Goal: Information Seeking & Learning: Learn about a topic

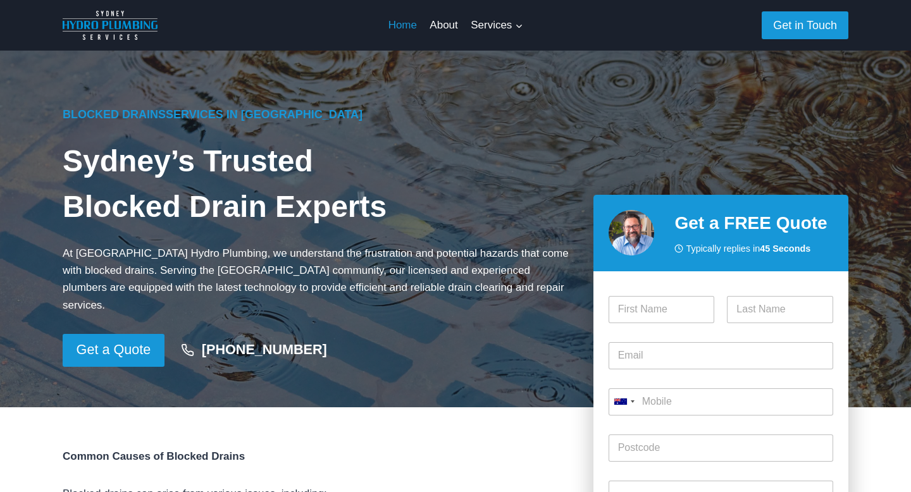
click at [398, 24] on link "Home" at bounding box center [403, 25] width 42 height 30
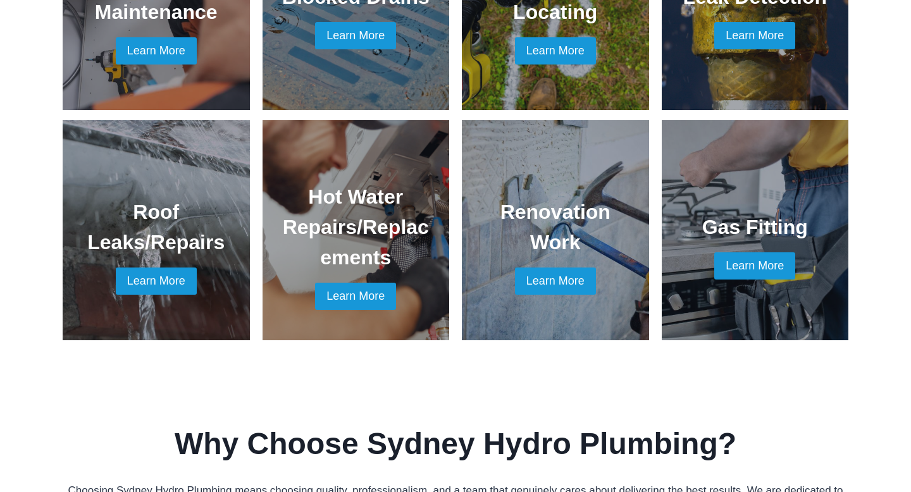
scroll to position [980, 0]
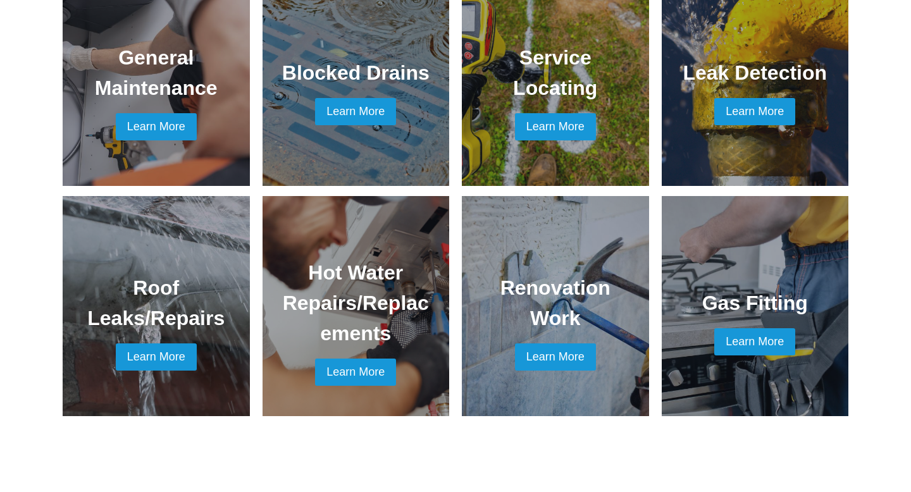
click at [370, 92] on link at bounding box center [356, 76] width 157 height 190
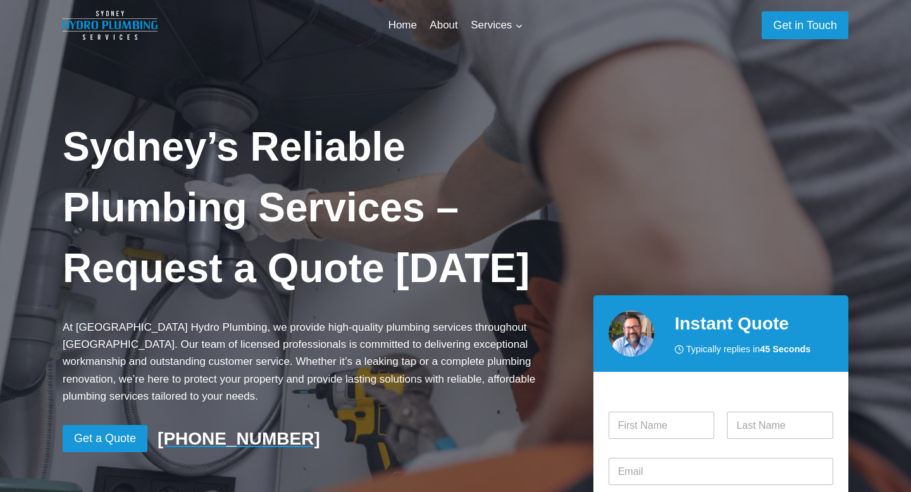
scroll to position [980, 0]
drag, startPoint x: 677, startPoint y: 310, endPoint x: 785, endPoint y: 310, distance: 108.2
click at [785, 311] on h2 "Instant Quote" at bounding box center [754, 324] width 159 height 27
copy h2 "Instant Quote"
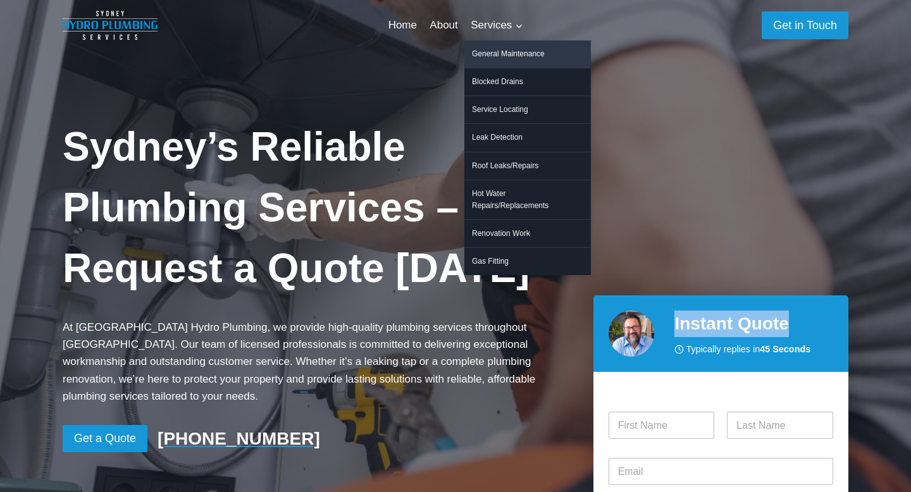
click at [494, 49] on link "General Maintenance" at bounding box center [528, 54] width 127 height 27
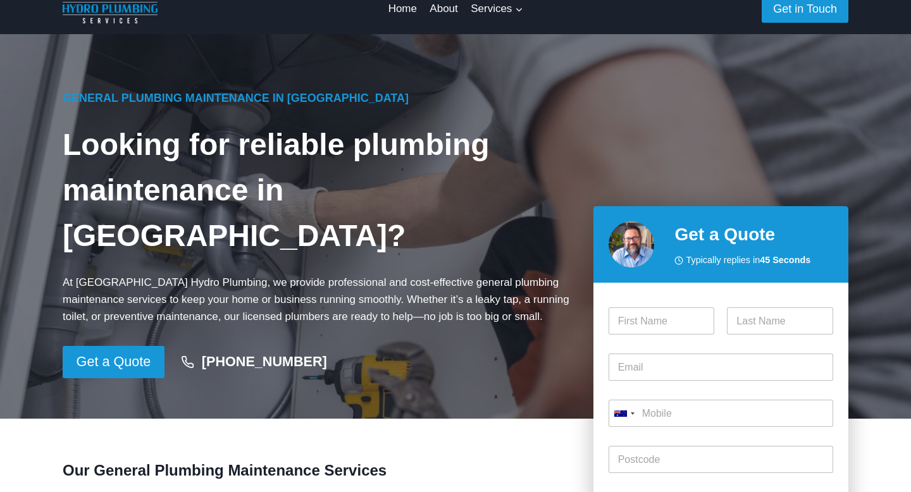
scroll to position [18, 0]
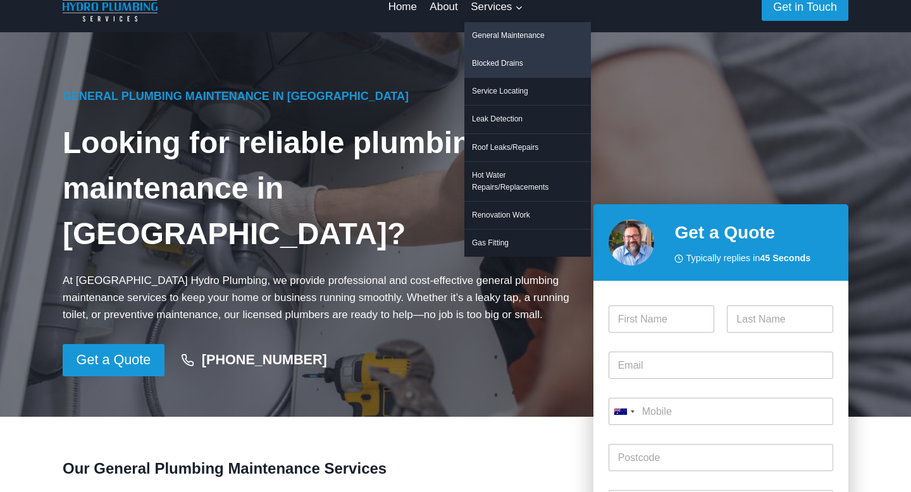
click at [500, 59] on link "Blocked Drains" at bounding box center [528, 63] width 127 height 27
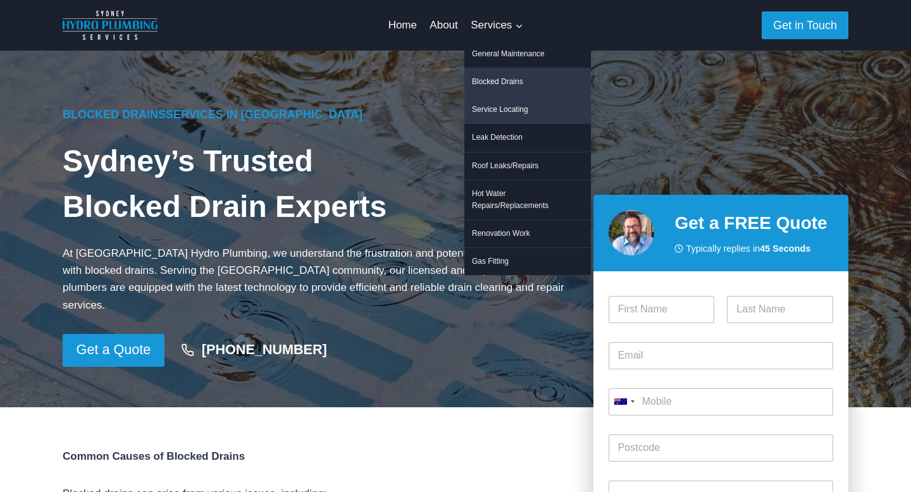
click at [504, 106] on link "Service Locating" at bounding box center [528, 109] width 127 height 27
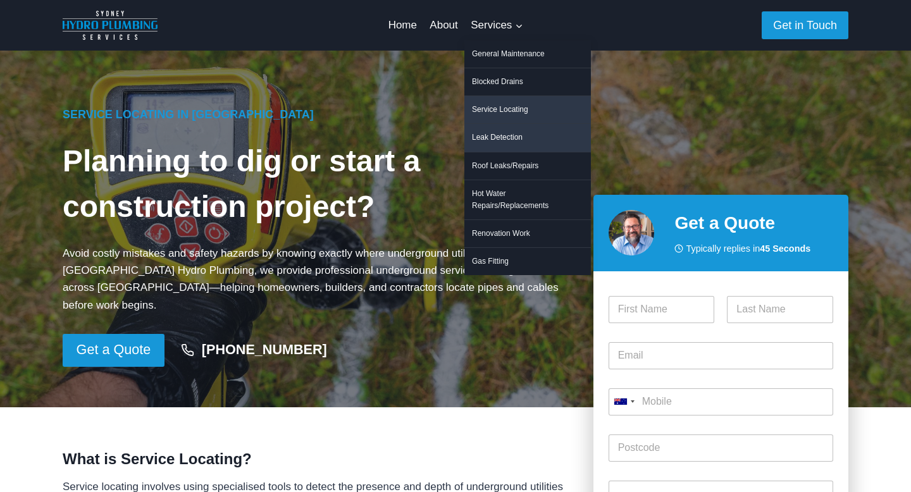
click at [501, 135] on link "Leak Detection" at bounding box center [528, 137] width 127 height 27
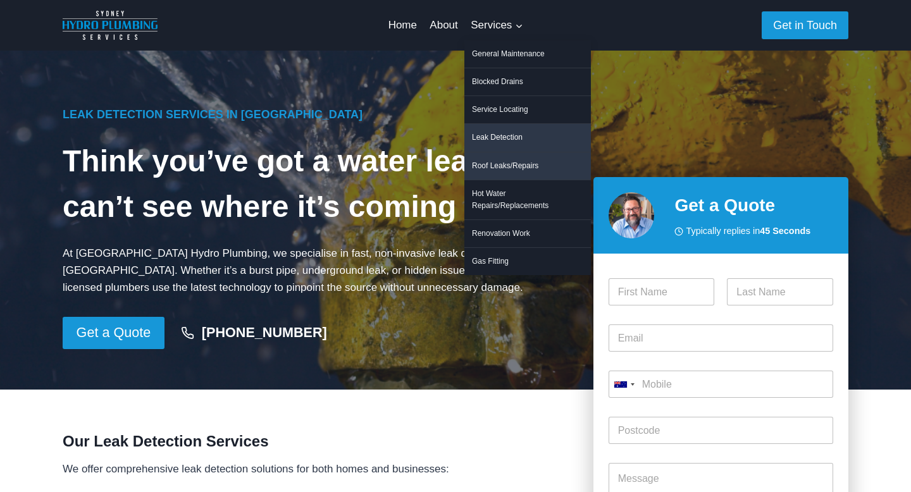
click at [503, 161] on link "Roof Leaks/Repairs" at bounding box center [528, 166] width 127 height 27
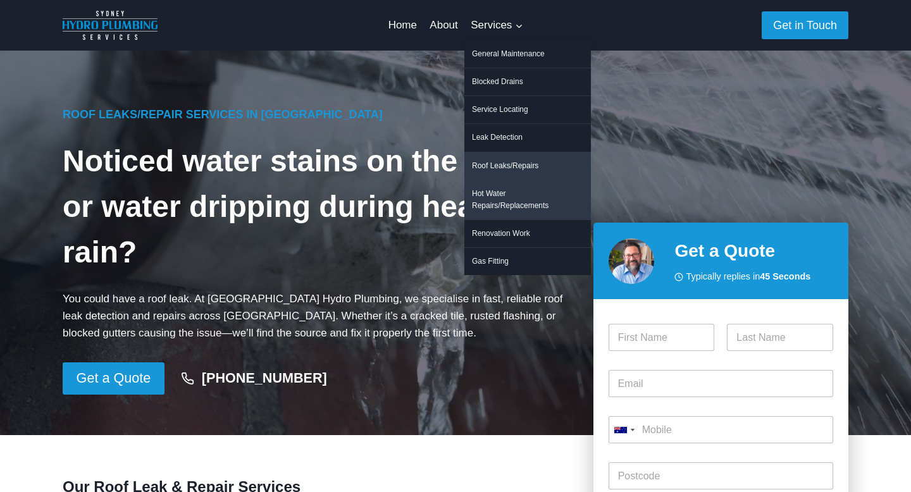
click at [504, 198] on link "Hot Water Repairs/Replacements" at bounding box center [528, 199] width 127 height 39
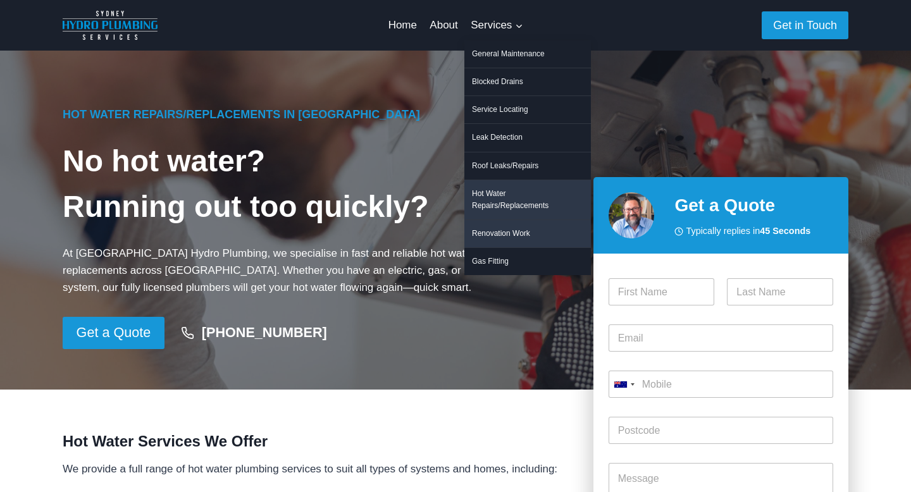
click at [506, 231] on link "Renovation Work" at bounding box center [528, 233] width 127 height 27
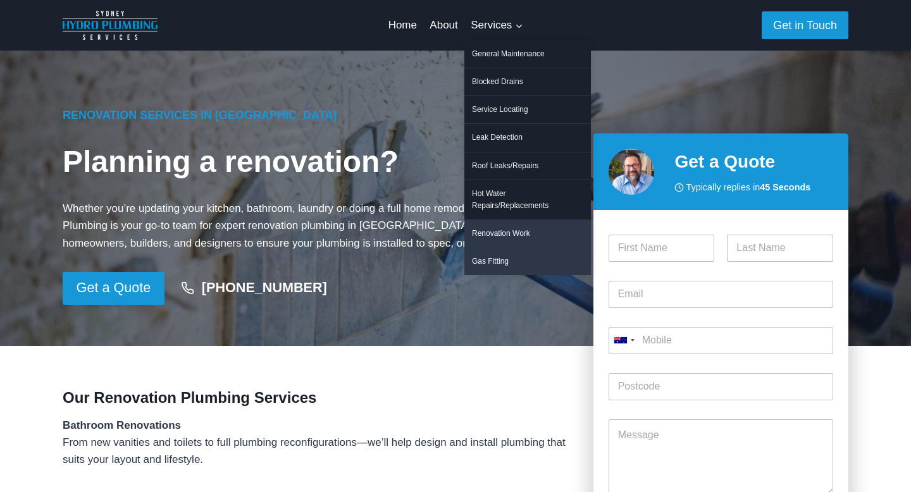
click at [509, 267] on link "Gas Fitting" at bounding box center [528, 261] width 127 height 27
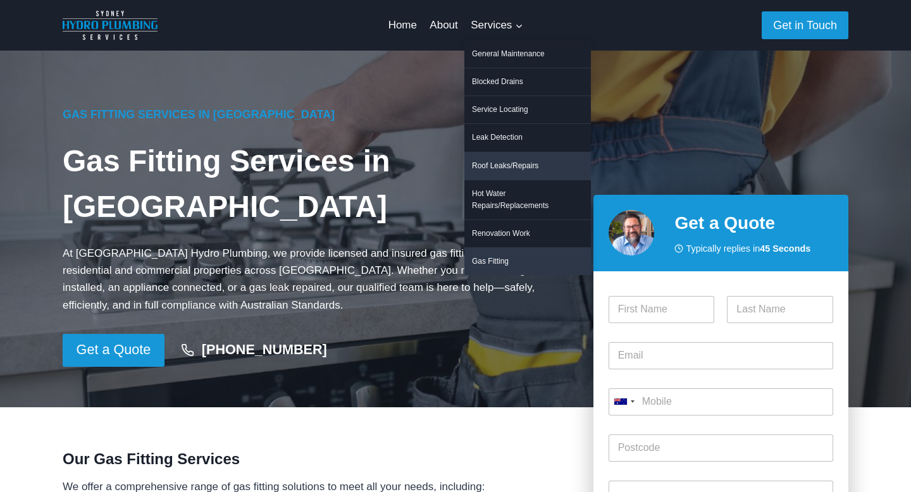
click at [502, 172] on link "Roof Leaks/Repairs" at bounding box center [528, 166] width 127 height 27
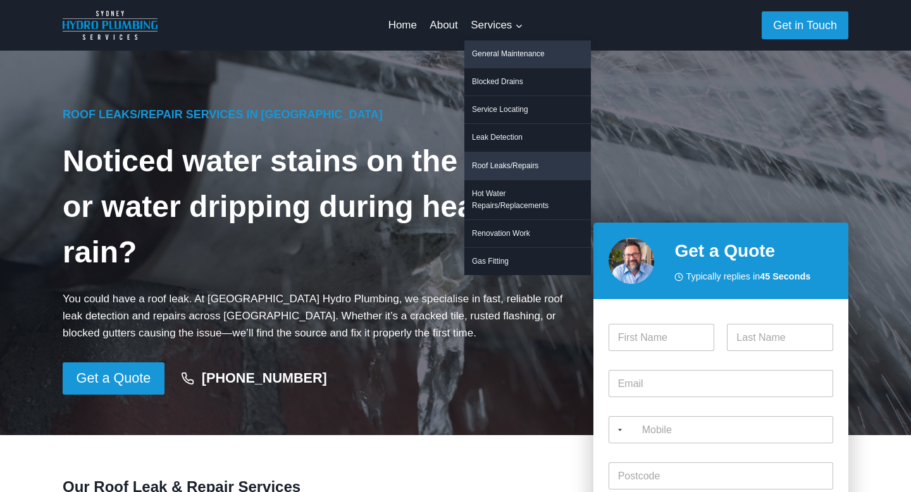
click at [505, 54] on link "General Maintenance" at bounding box center [528, 54] width 127 height 27
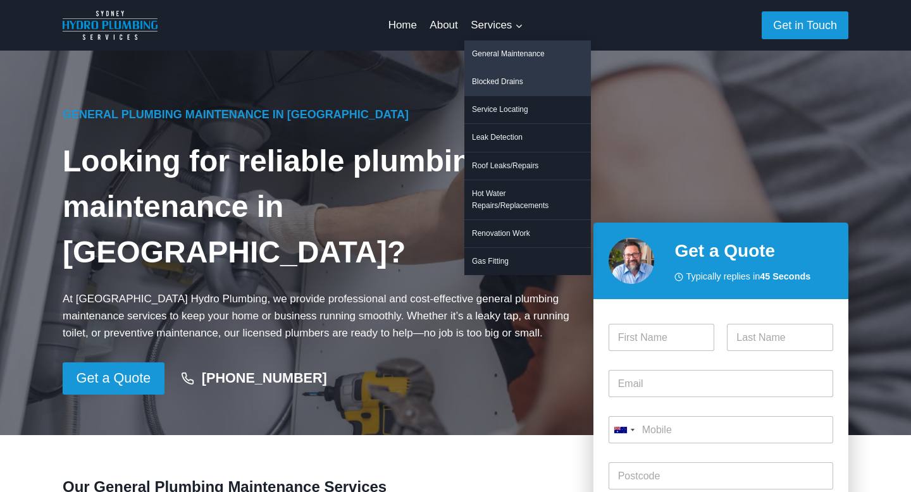
click at [501, 74] on link "Blocked Drains" at bounding box center [528, 81] width 127 height 27
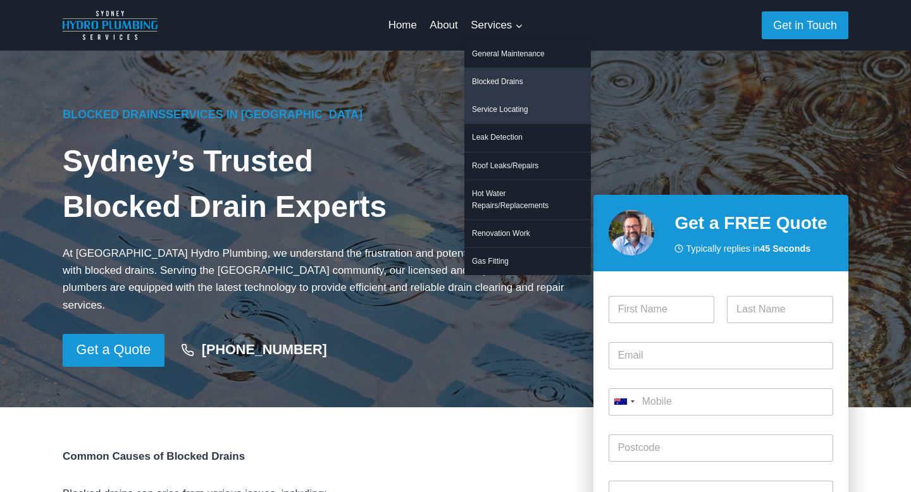
click at [513, 110] on link "Service Locating" at bounding box center [528, 109] width 127 height 27
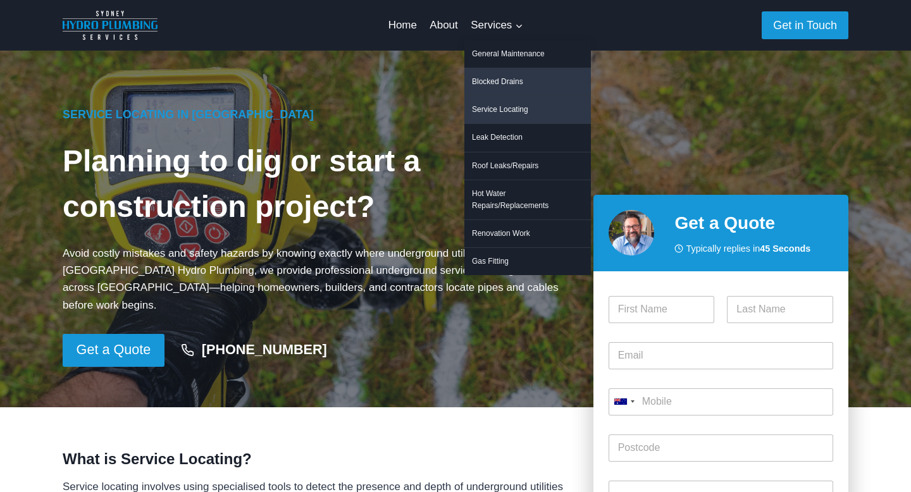
click at [507, 83] on link "Blocked Drains" at bounding box center [528, 81] width 127 height 27
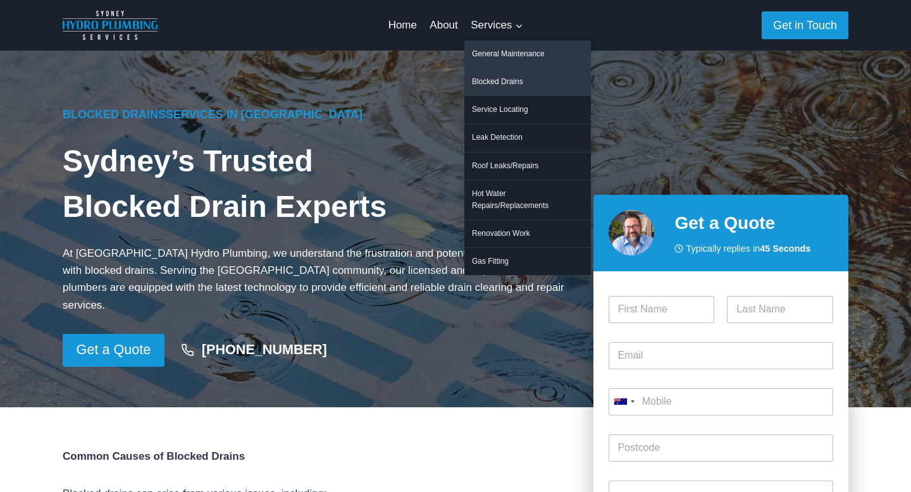
click at [496, 54] on link "General Maintenance" at bounding box center [528, 54] width 127 height 27
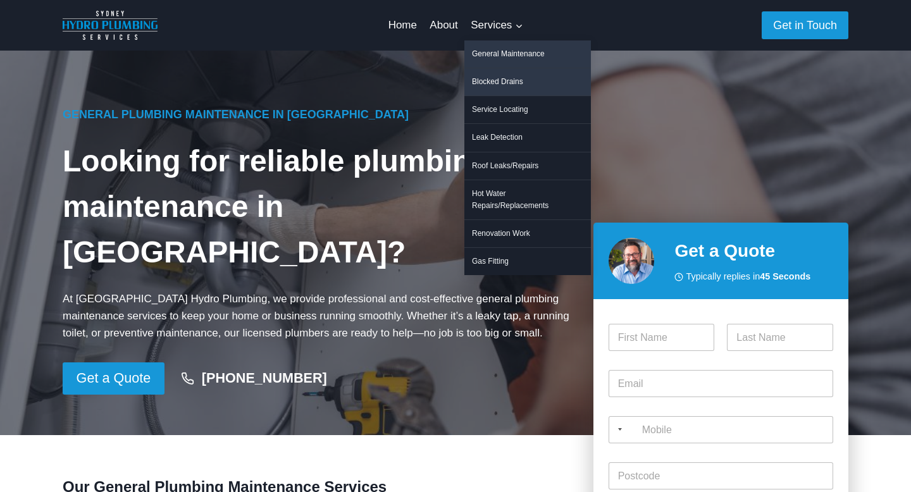
click at [494, 84] on link "Blocked Drains" at bounding box center [528, 81] width 127 height 27
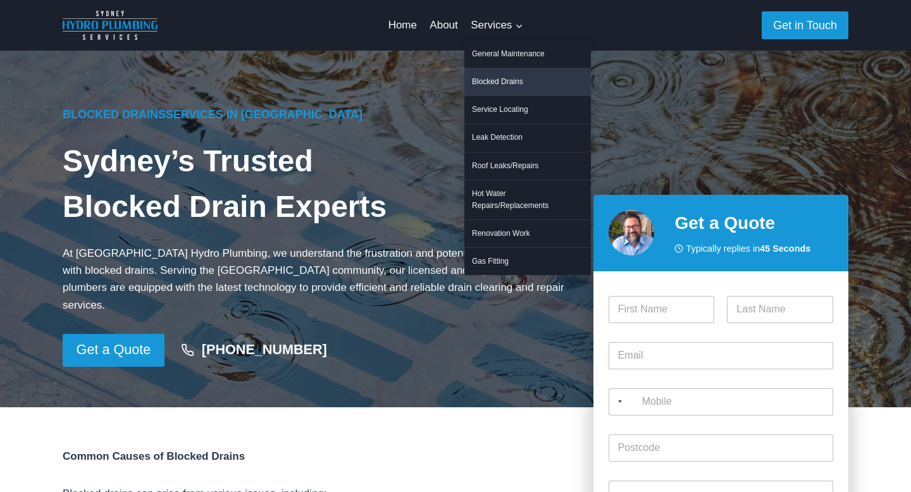
click at [494, 123] on li "Service Locating" at bounding box center [528, 110] width 127 height 28
click at [494, 118] on link "Service Locating" at bounding box center [528, 109] width 127 height 27
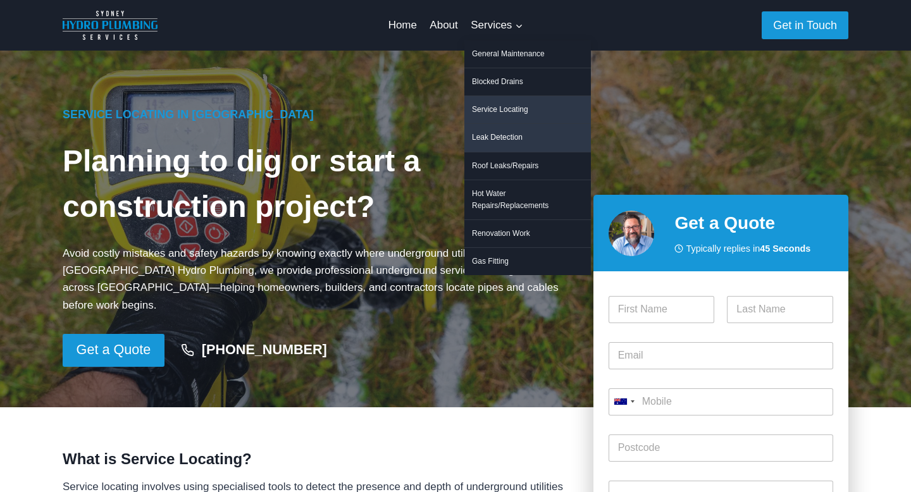
click at [499, 132] on link "Leak Detection" at bounding box center [528, 137] width 127 height 27
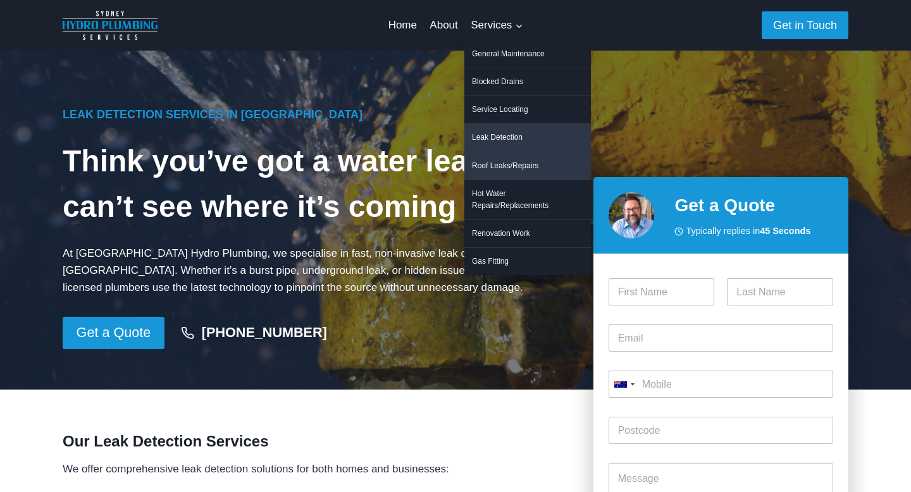
click at [501, 158] on link "Roof Leaks/Repairs" at bounding box center [528, 166] width 127 height 27
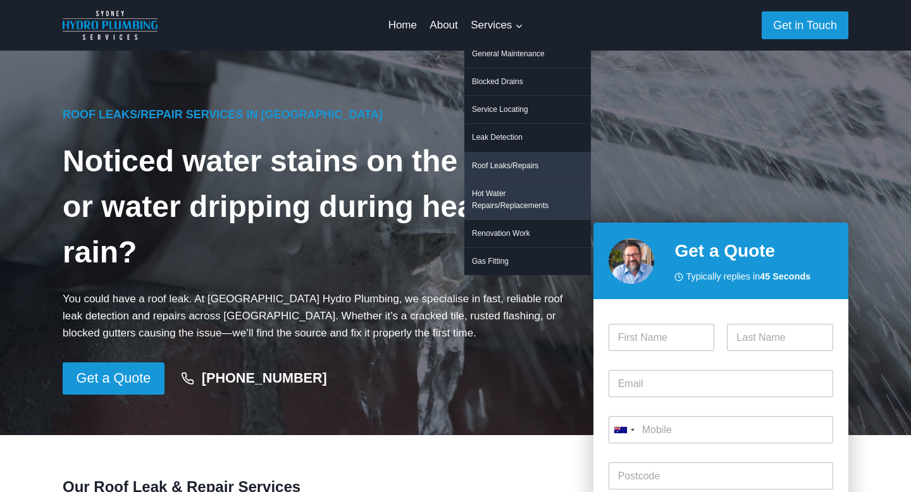
click at [502, 192] on link "Hot Water Repairs/Replacements" at bounding box center [528, 199] width 127 height 39
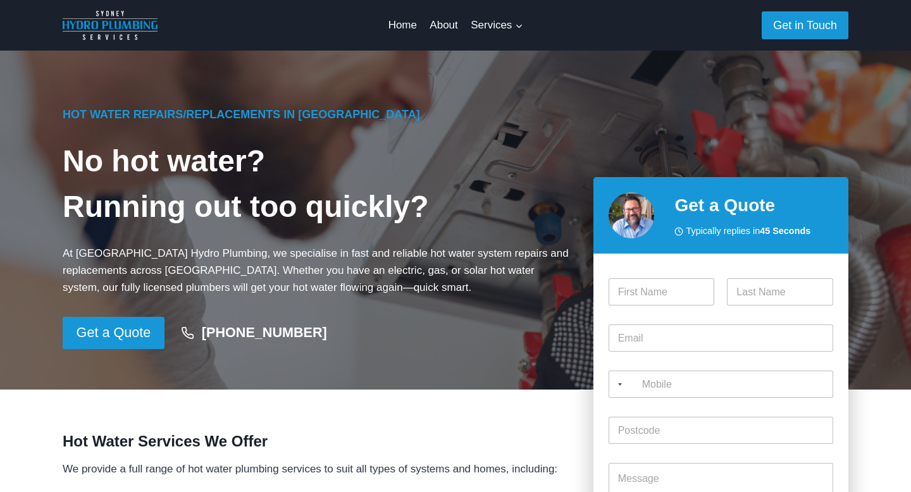
click at [0, 0] on link "Renovation Work" at bounding box center [0, 0] width 0 height 0
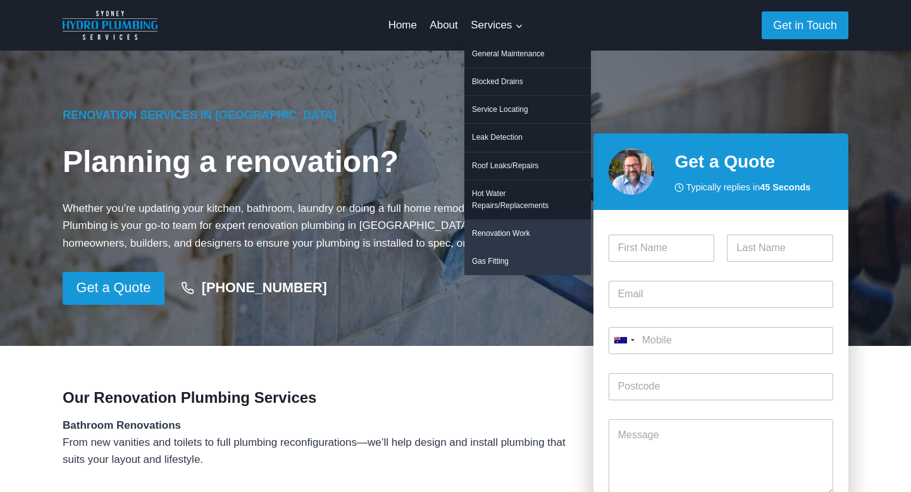
click at [500, 256] on link "Gas Fitting" at bounding box center [528, 261] width 127 height 27
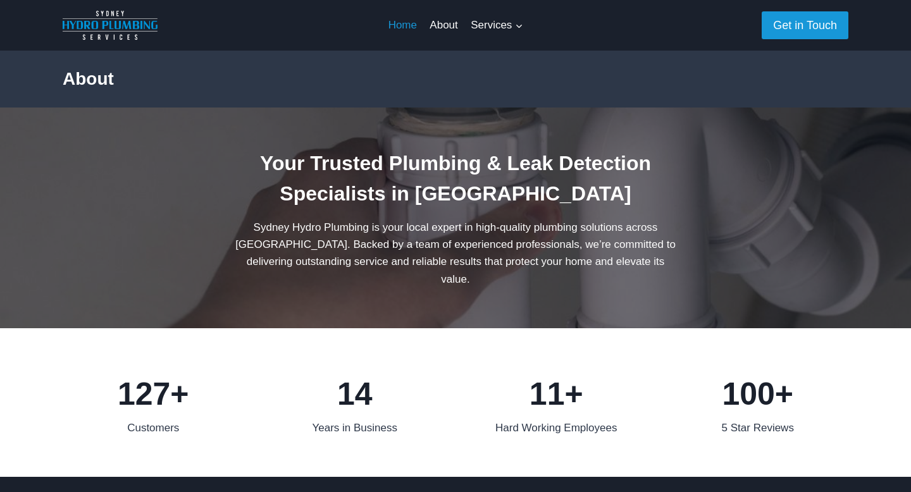
click at [402, 26] on link "Home" at bounding box center [403, 25] width 42 height 30
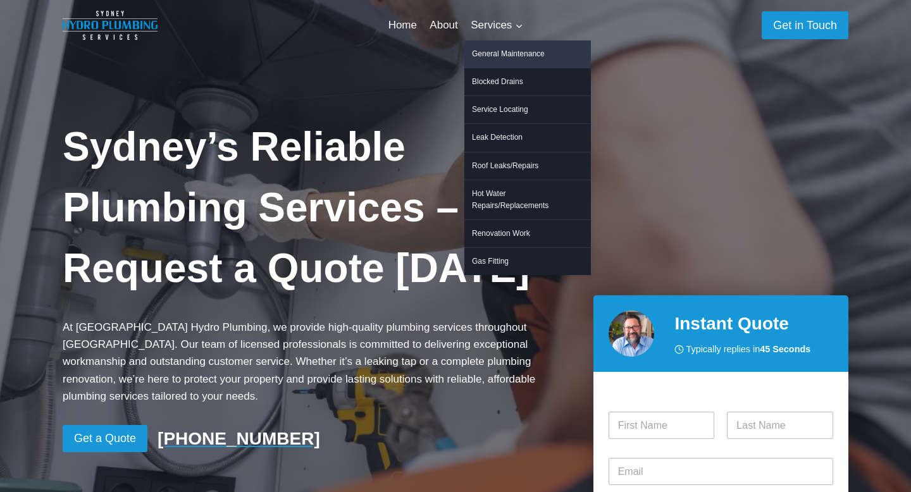
click at [487, 54] on link "General Maintenance" at bounding box center [528, 54] width 127 height 27
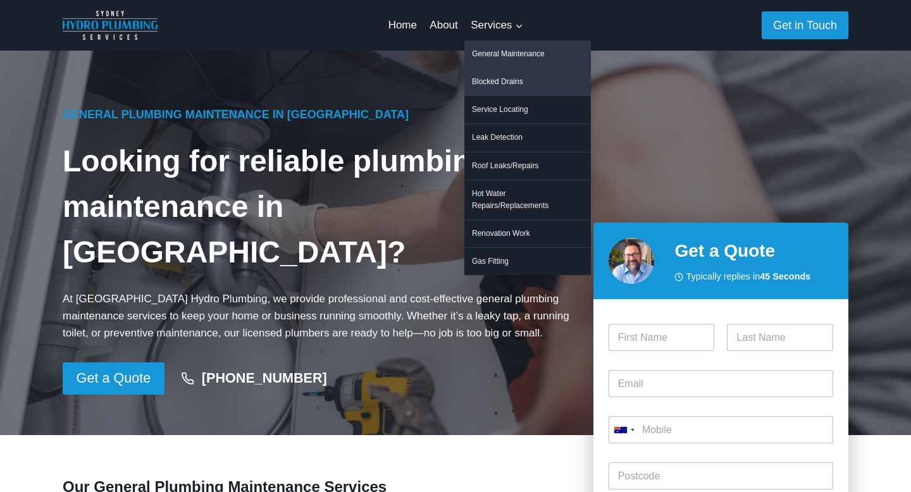
click at [494, 76] on link "Blocked Drains" at bounding box center [528, 81] width 127 height 27
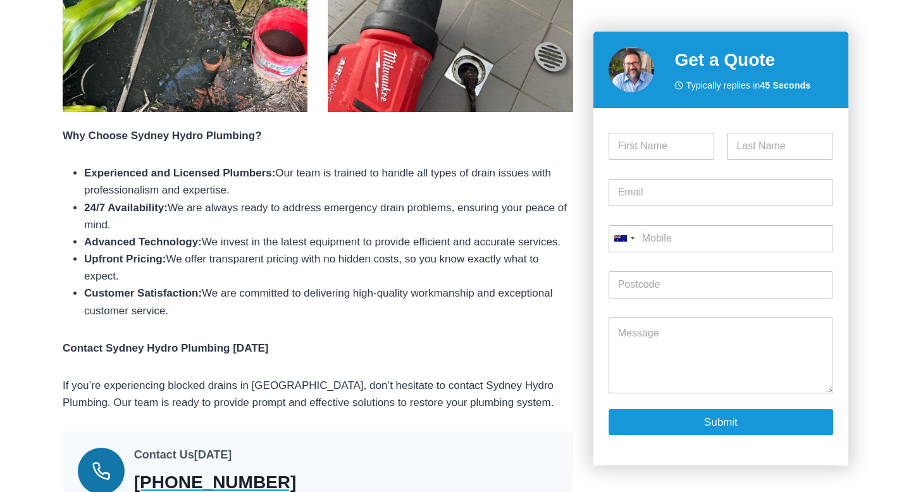
scroll to position [1313, 0]
